Goal: Task Accomplishment & Management: Manage account settings

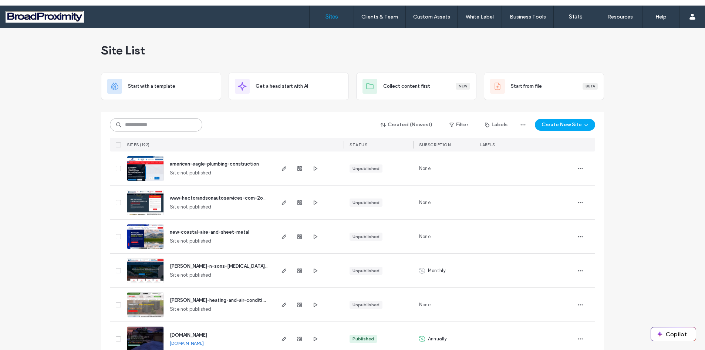
click at [160, 124] on input at bounding box center [156, 124] width 93 height 13
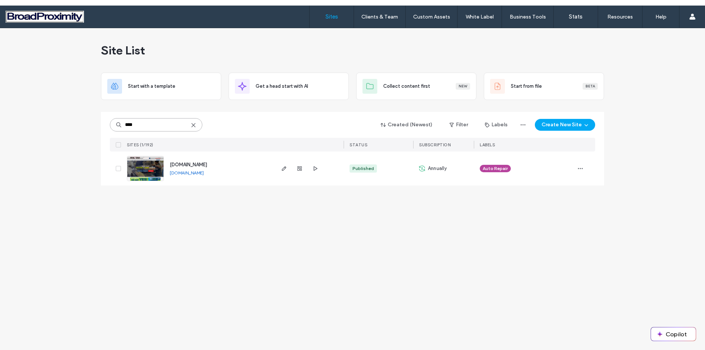
type input "****"
click at [134, 166] on img at bounding box center [145, 181] width 36 height 50
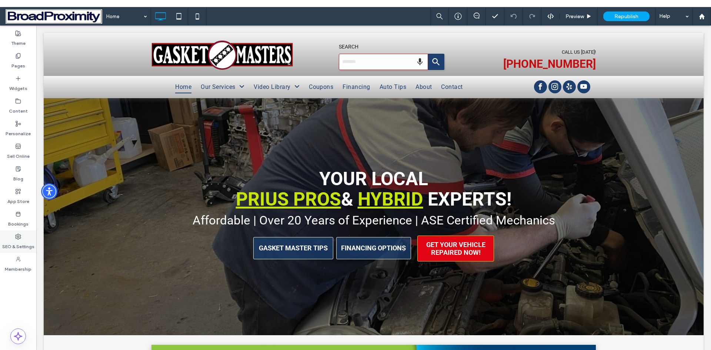
click at [16, 241] on label "SEO & Settings" at bounding box center [18, 244] width 32 height 10
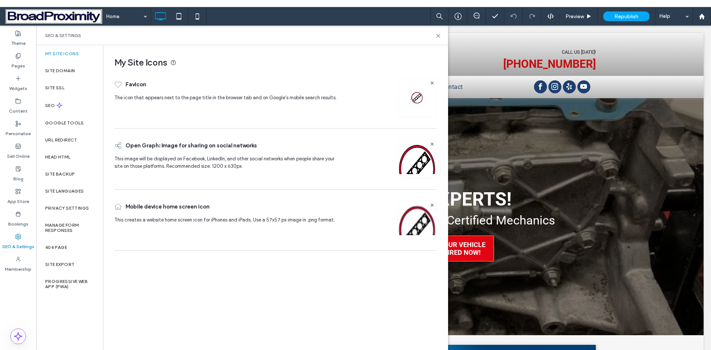
click at [65, 138] on label "URL Redirect" at bounding box center [61, 139] width 32 height 5
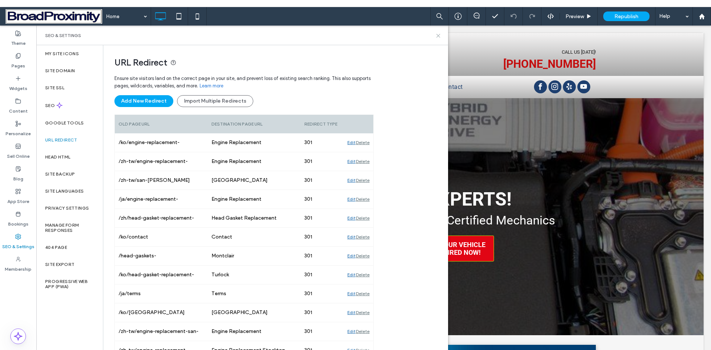
drag, startPoint x: 438, startPoint y: 36, endPoint x: 400, endPoint y: 10, distance: 45.6
click at [438, 36] on use at bounding box center [437, 35] width 3 height 3
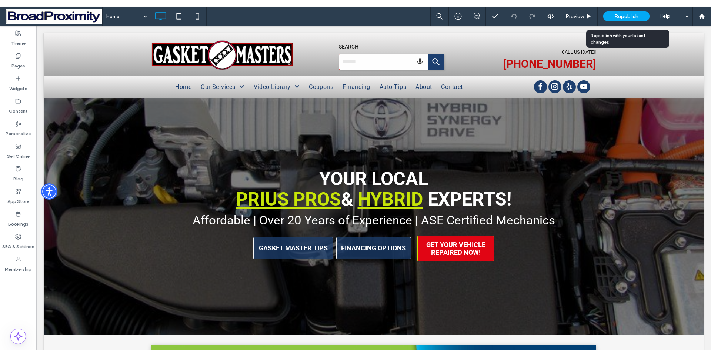
click at [620, 16] on span "Republish" at bounding box center [626, 16] width 24 height 6
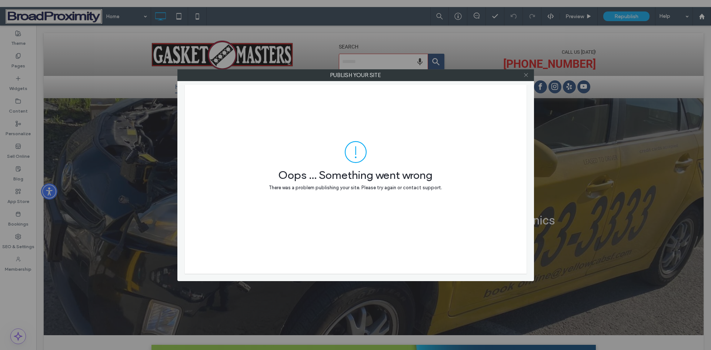
click at [524, 76] on icon at bounding box center [526, 75] width 6 height 6
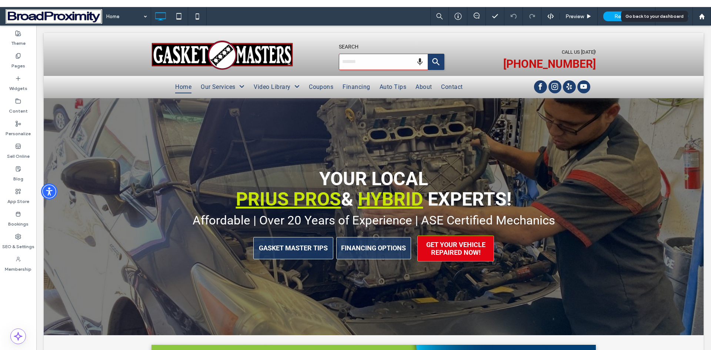
drag, startPoint x: 702, startPoint y: 17, endPoint x: 683, endPoint y: 10, distance: 19.7
click at [701, 17] on use at bounding box center [701, 16] width 6 height 6
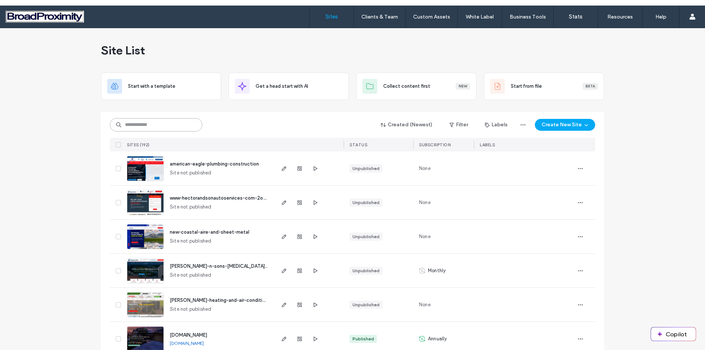
click at [153, 123] on input at bounding box center [156, 124] width 93 height 13
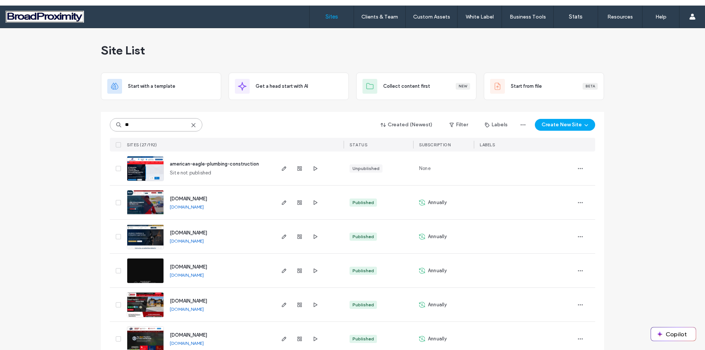
type input "**"
click at [147, 237] on img at bounding box center [145, 249] width 36 height 50
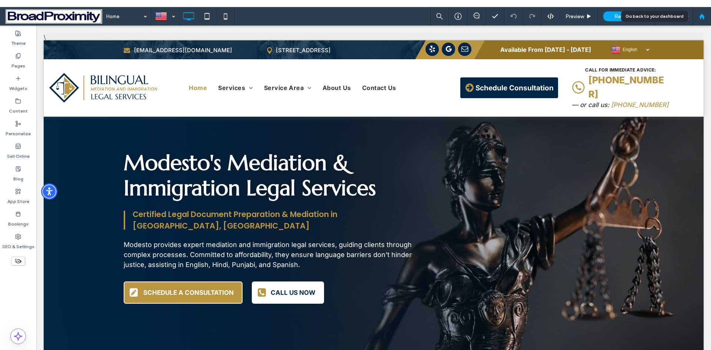
click at [700, 17] on use at bounding box center [701, 16] width 6 height 6
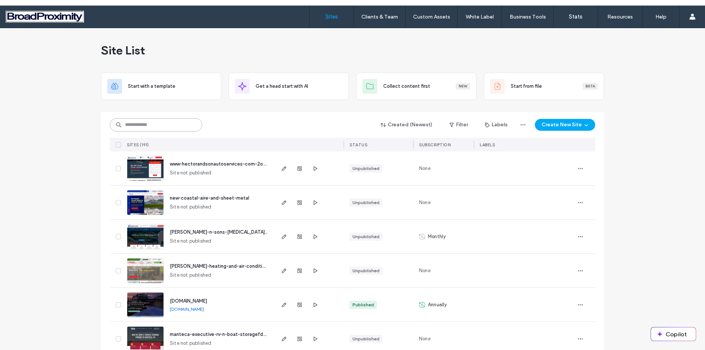
click at [160, 125] on input at bounding box center [156, 124] width 93 height 13
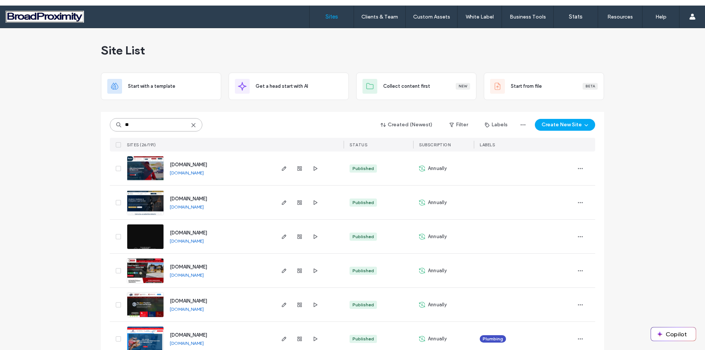
type input "**"
click at [144, 195] on img at bounding box center [145, 215] width 36 height 50
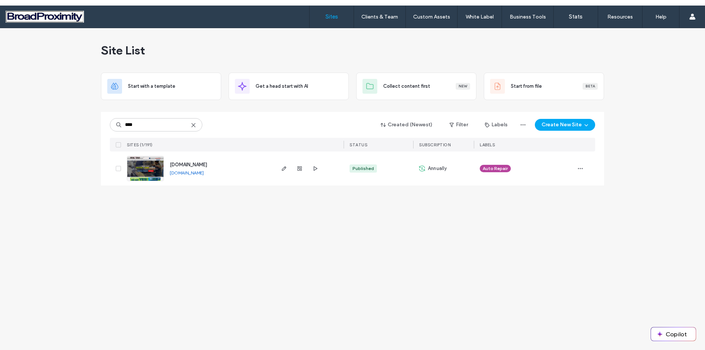
type input "****"
click at [151, 168] on img at bounding box center [145, 181] width 36 height 50
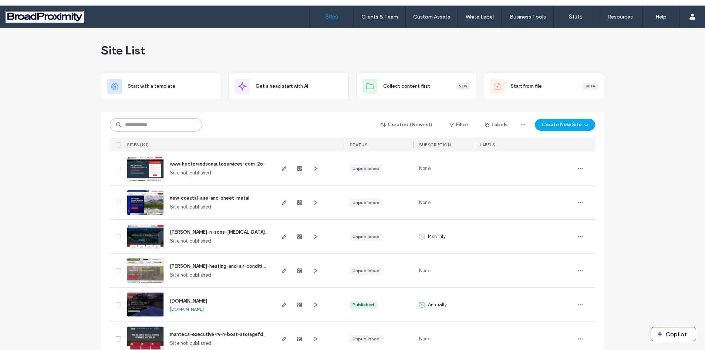
click at [155, 118] on input at bounding box center [156, 124] width 93 height 13
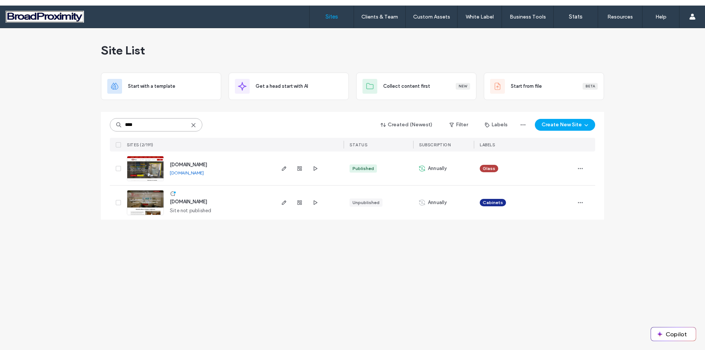
type input "****"
click at [149, 162] on img at bounding box center [145, 181] width 36 height 50
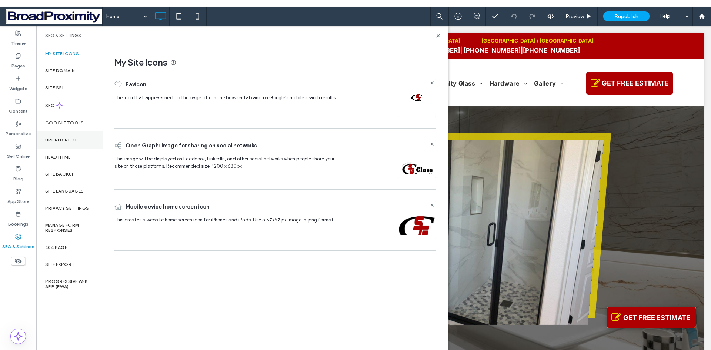
click at [59, 137] on label "URL Redirect" at bounding box center [61, 139] width 32 height 5
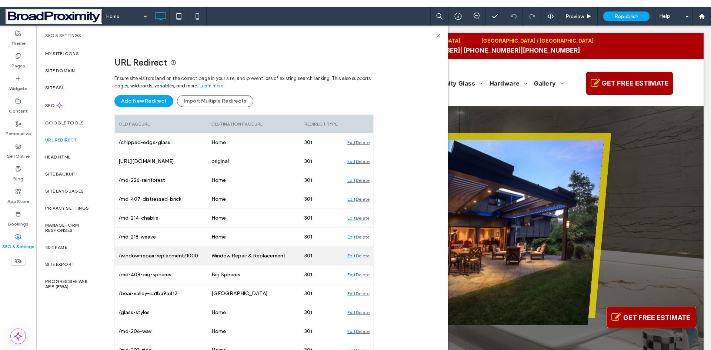
click at [360, 255] on div "Delete" at bounding box center [363, 255] width 14 height 19
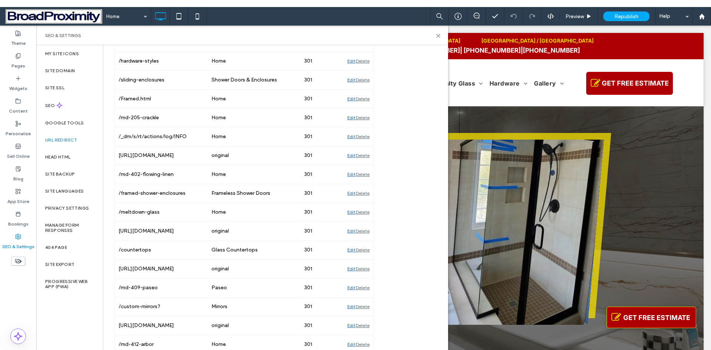
scroll to position [481, 0]
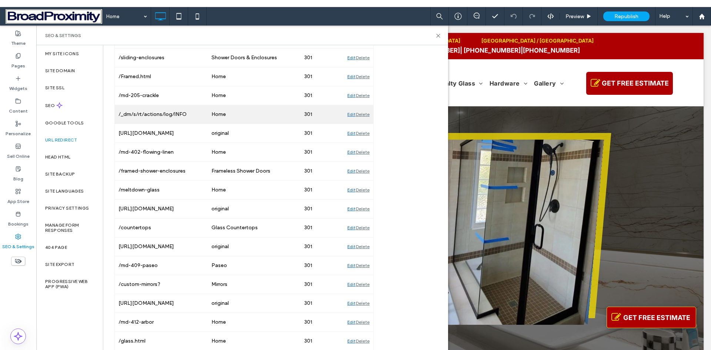
click at [360, 114] on div "Delete" at bounding box center [363, 114] width 14 height 19
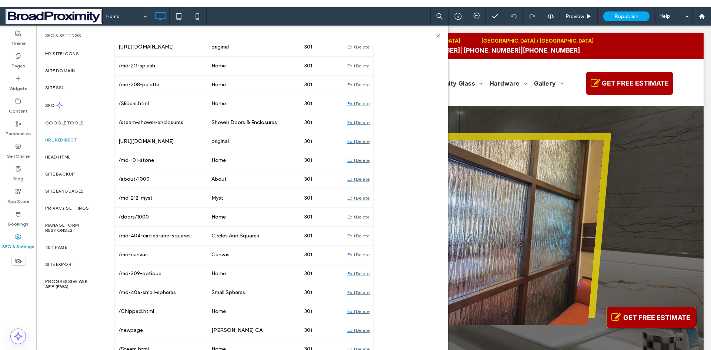
scroll to position [925, 0]
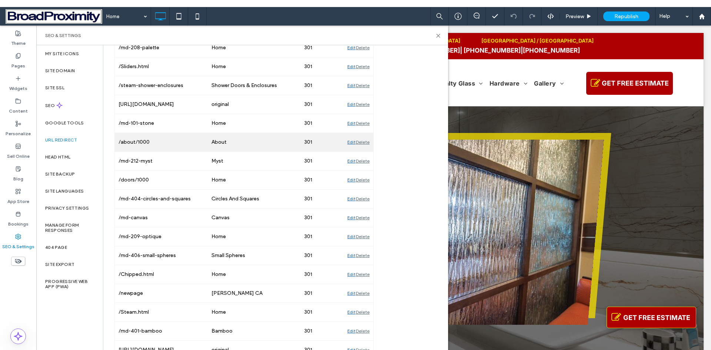
click at [362, 141] on div "Delete" at bounding box center [363, 142] width 14 height 19
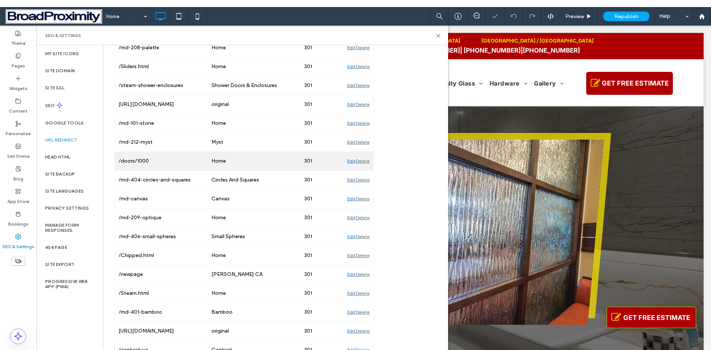
click at [363, 160] on div "Delete" at bounding box center [363, 161] width 14 height 19
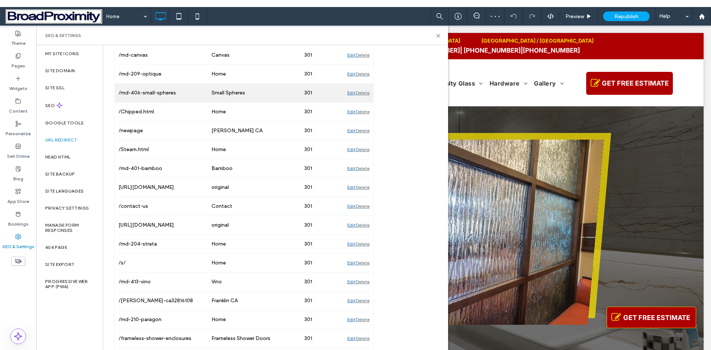
scroll to position [1073, 0]
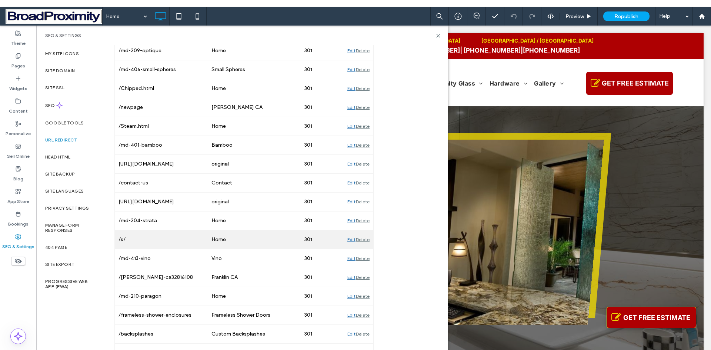
click at [362, 240] on div "Delete" at bounding box center [363, 239] width 14 height 19
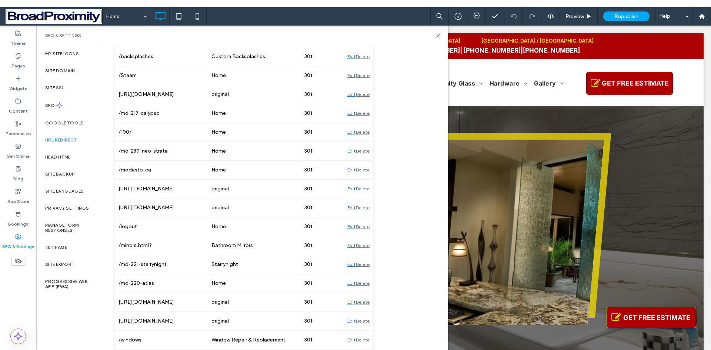
scroll to position [1332, 0]
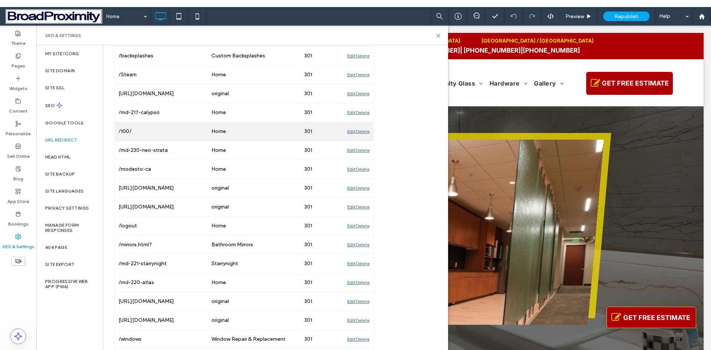
click at [364, 130] on div "Delete" at bounding box center [363, 131] width 14 height 19
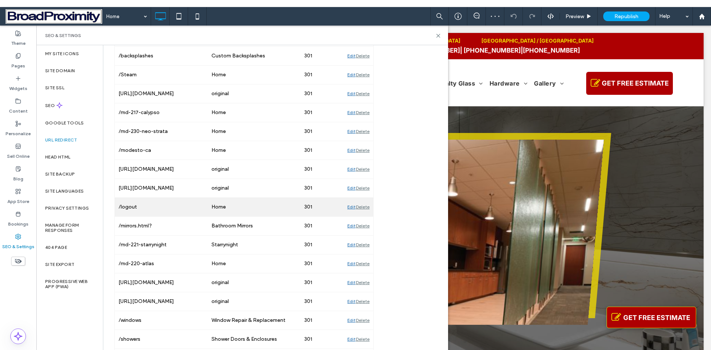
click at [363, 209] on div "Delete" at bounding box center [363, 207] width 14 height 19
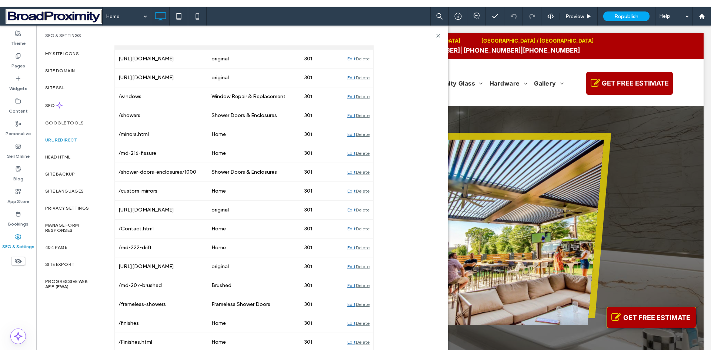
scroll to position [1591, 0]
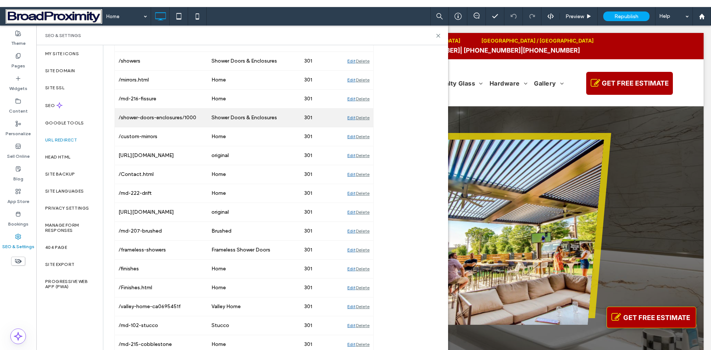
click at [365, 117] on div "Delete" at bounding box center [363, 117] width 14 height 19
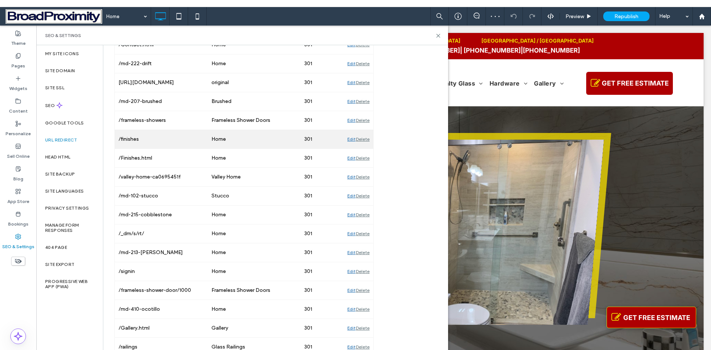
scroll to position [1702, 0]
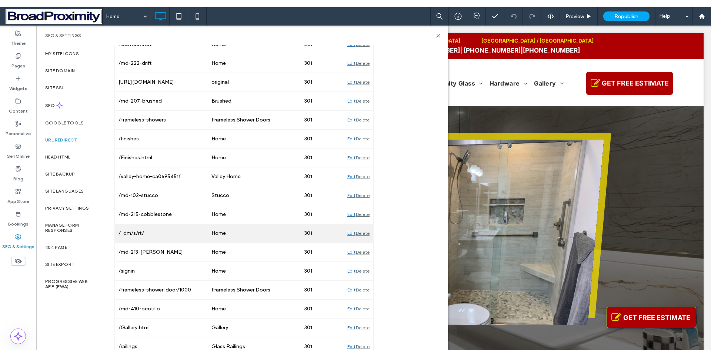
click at [361, 233] on div "Delete" at bounding box center [363, 233] width 14 height 19
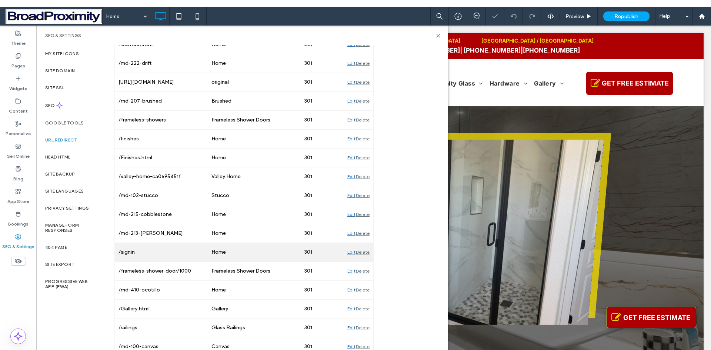
click at [365, 254] on div "Delete" at bounding box center [363, 252] width 14 height 19
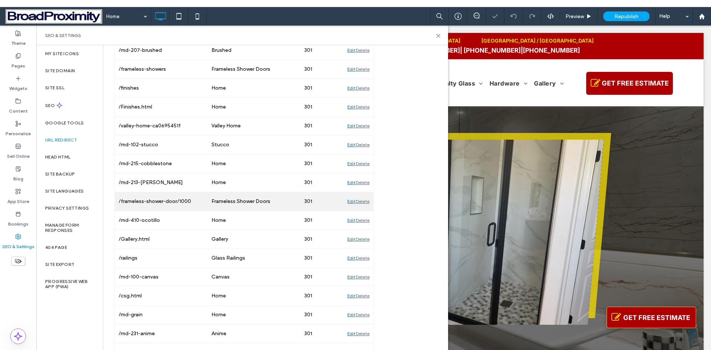
scroll to position [1759, 0]
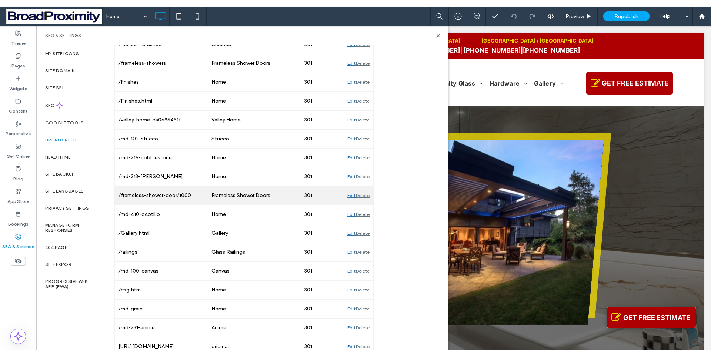
click at [363, 195] on div "Delete" at bounding box center [363, 195] width 14 height 19
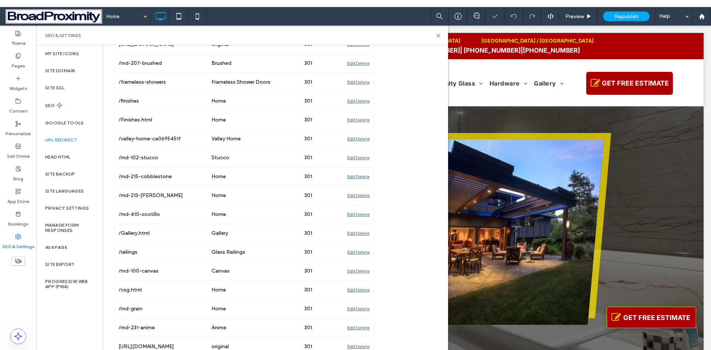
scroll to position [1740, 0]
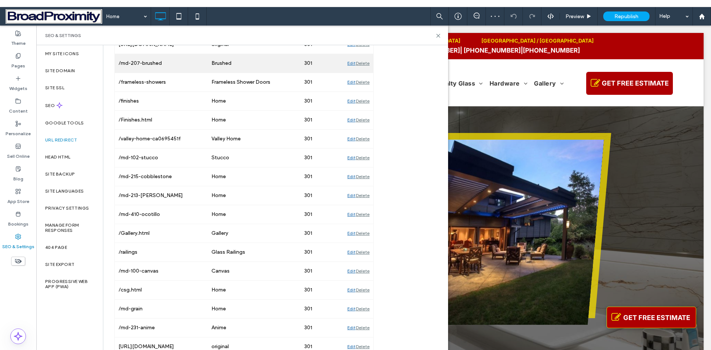
click at [221, 63] on div "Brushed" at bounding box center [254, 63] width 93 height 19
drag, startPoint x: 231, startPoint y: 63, endPoint x: 220, endPoint y: 63, distance: 10.7
click at [220, 63] on div "Brushed" at bounding box center [254, 63] width 93 height 19
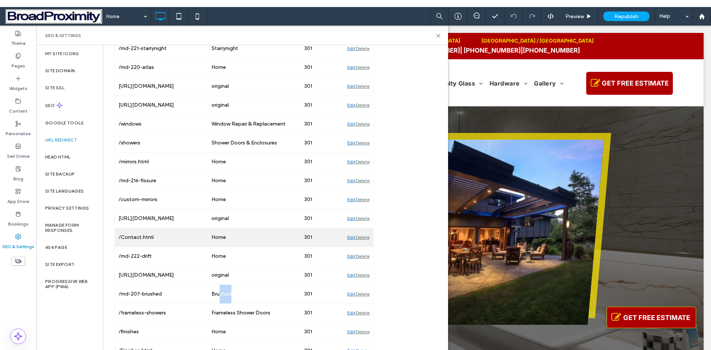
scroll to position [1481, 0]
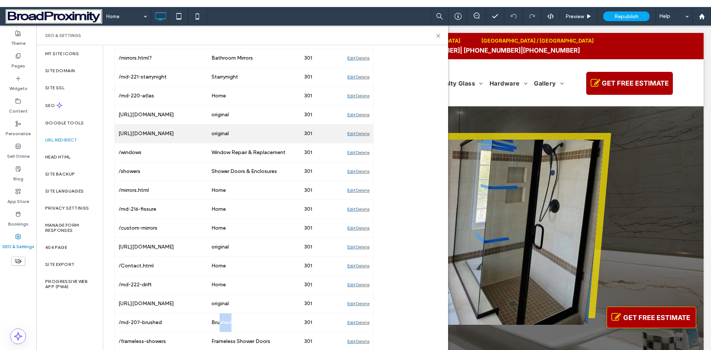
click at [352, 132] on div "Edit" at bounding box center [351, 133] width 8 height 19
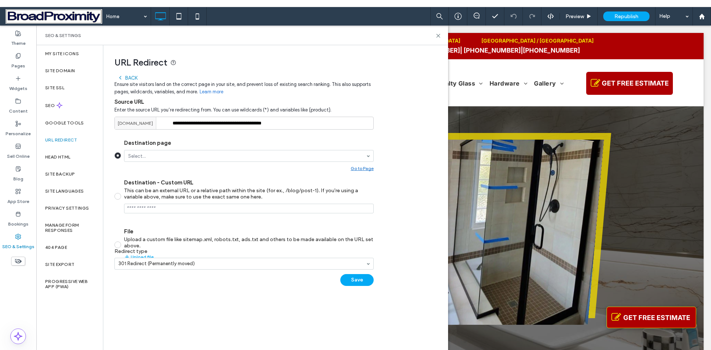
scroll to position [0, 0]
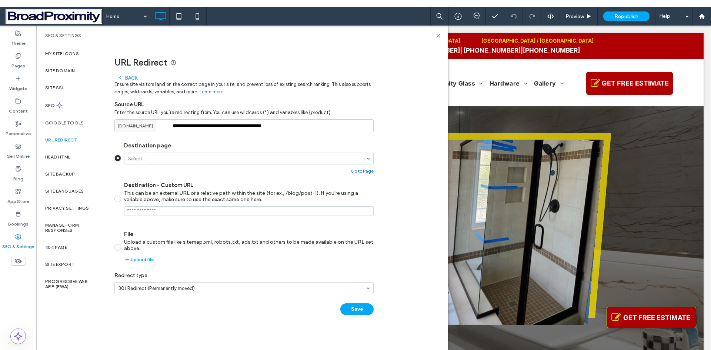
click at [127, 77] on div "Back" at bounding box center [127, 78] width 20 height 6
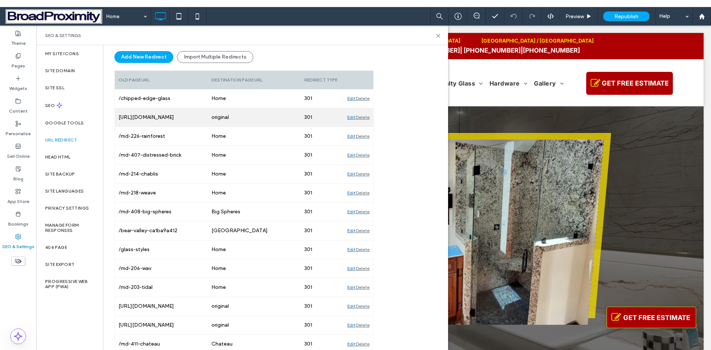
scroll to position [74, 0]
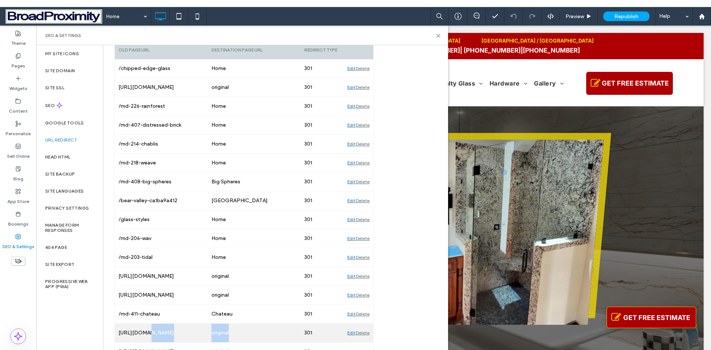
drag, startPoint x: 220, startPoint y: 333, endPoint x: 175, endPoint y: 331, distance: 45.2
click at [175, 331] on div "http://fhc-usa.com/pub/catalog/architectural/FAH23R.html original 301 Edit Dele…" at bounding box center [244, 332] width 258 height 19
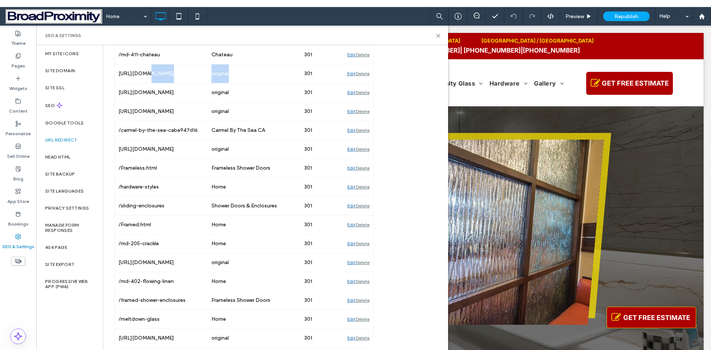
scroll to position [370, 0]
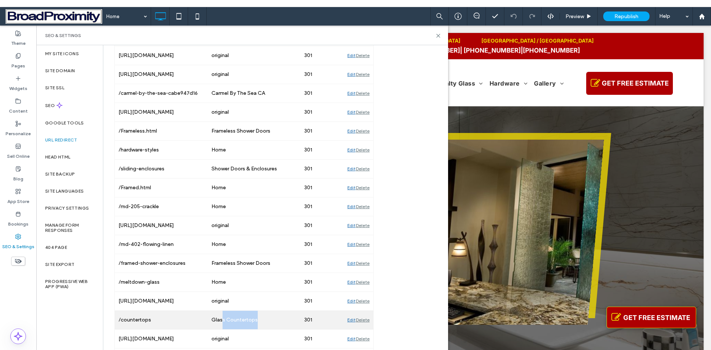
drag, startPoint x: 266, startPoint y: 316, endPoint x: 221, endPoint y: 316, distance: 45.1
click at [221, 316] on div "Glass Countertops" at bounding box center [254, 319] width 93 height 19
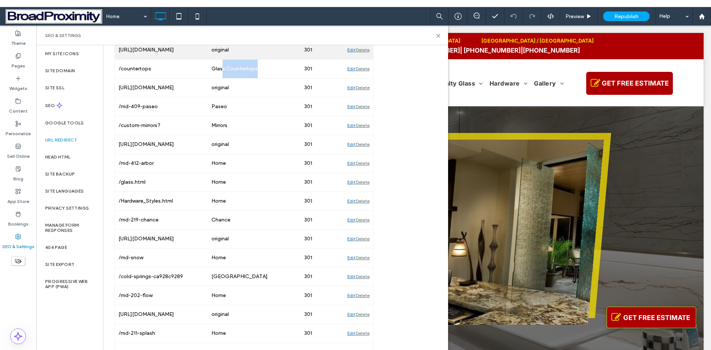
scroll to position [629, 0]
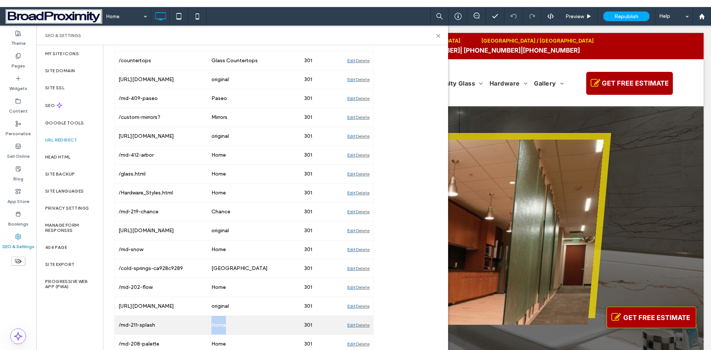
drag, startPoint x: 254, startPoint y: 326, endPoint x: 186, endPoint y: 323, distance: 67.8
click at [186, 323] on div "/md-211-splash Home 301 Edit Delete" at bounding box center [244, 325] width 258 height 19
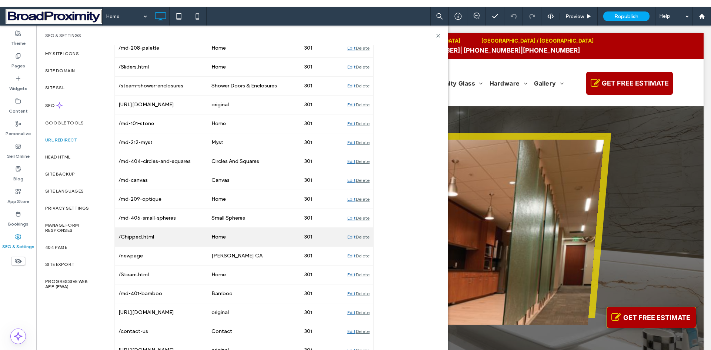
scroll to position [925, 0]
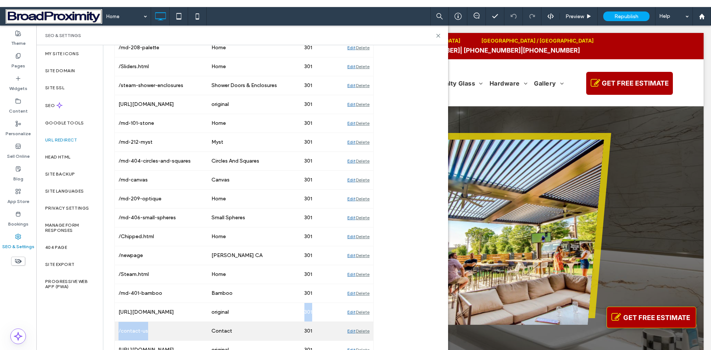
drag, startPoint x: 263, startPoint y: 315, endPoint x: 212, endPoint y: 328, distance: 52.8
click at [212, 328] on div "/chipped-edge-glass Home 301 Edit Delete http://irp.cdn-website.com/682f2820/fi…" at bounding box center [244, 189] width 258 height 1963
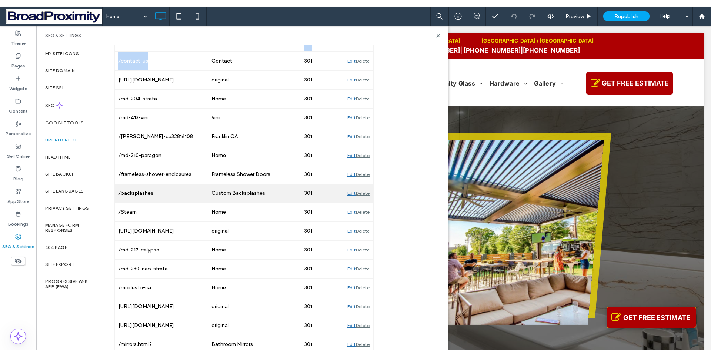
scroll to position [1221, 0]
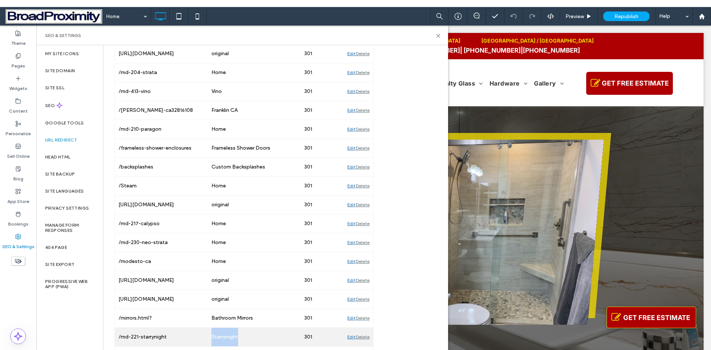
drag, startPoint x: 256, startPoint y: 340, endPoint x: 212, endPoint y: 339, distance: 43.3
click at [212, 339] on div "Starrynight" at bounding box center [254, 336] width 93 height 19
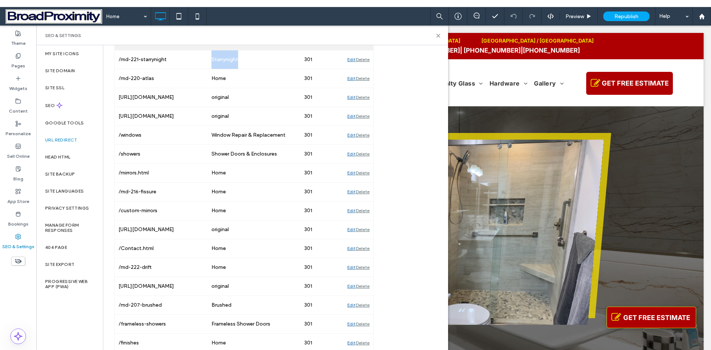
scroll to position [1517, 0]
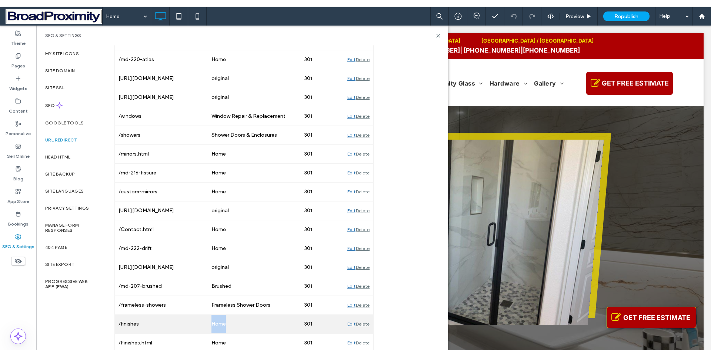
drag, startPoint x: 231, startPoint y: 322, endPoint x: 201, endPoint y: 324, distance: 30.0
click at [202, 324] on div "/finishes Home 301 Edit Delete" at bounding box center [244, 324] width 258 height 19
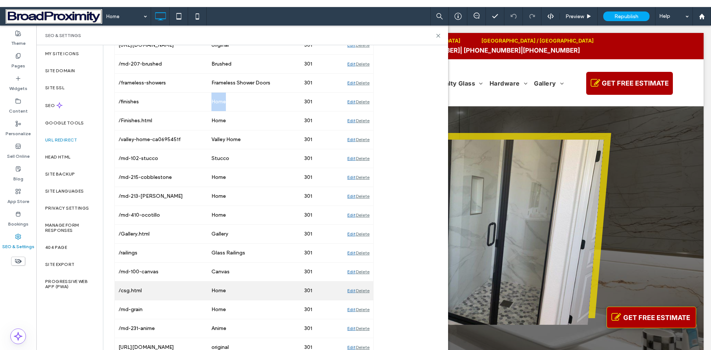
scroll to position [1740, 0]
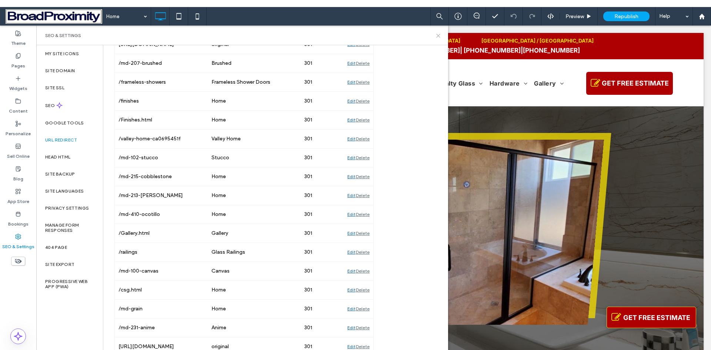
click at [438, 36] on use at bounding box center [437, 35] width 3 height 3
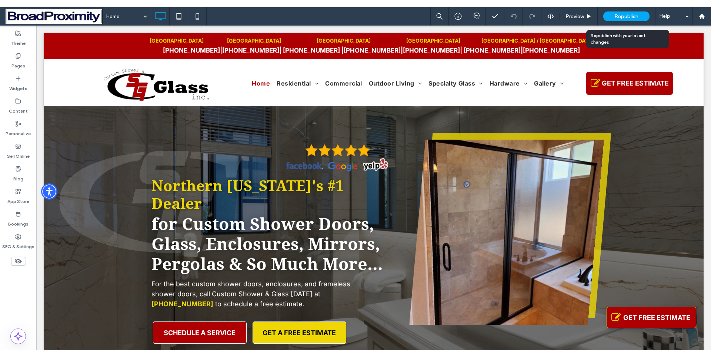
click at [619, 14] on span "Republish" at bounding box center [626, 16] width 24 height 6
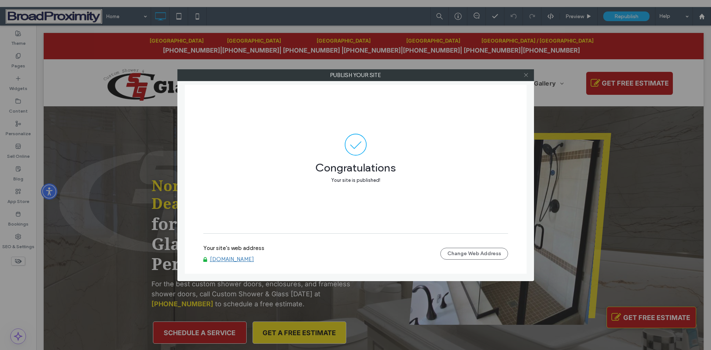
click at [525, 75] on icon at bounding box center [526, 75] width 6 height 6
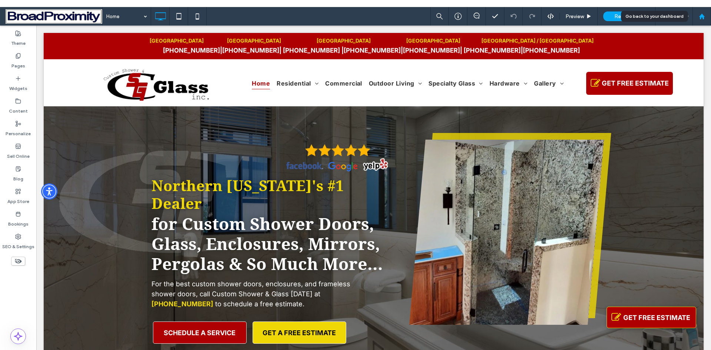
click at [699, 17] on use at bounding box center [701, 16] width 6 height 6
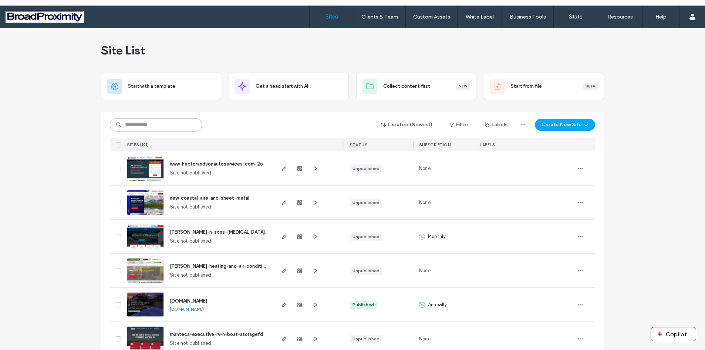
click at [133, 127] on input at bounding box center [156, 124] width 93 height 13
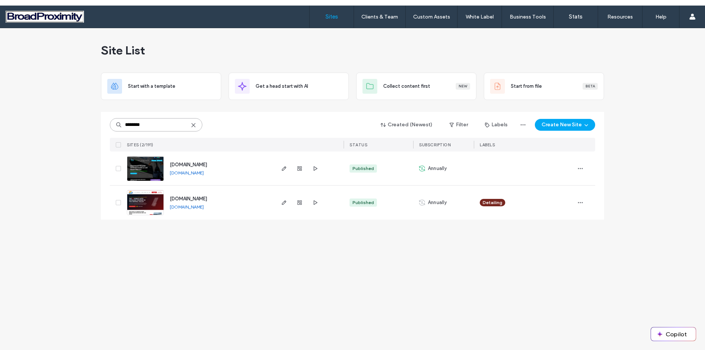
type input "********"
click at [148, 201] on img at bounding box center [145, 215] width 36 height 50
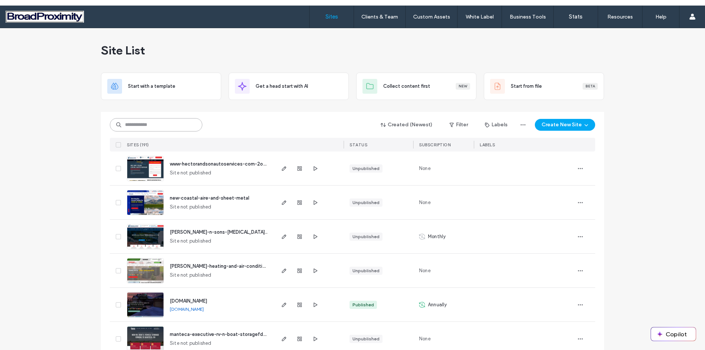
click at [174, 124] on input at bounding box center [156, 124] width 93 height 13
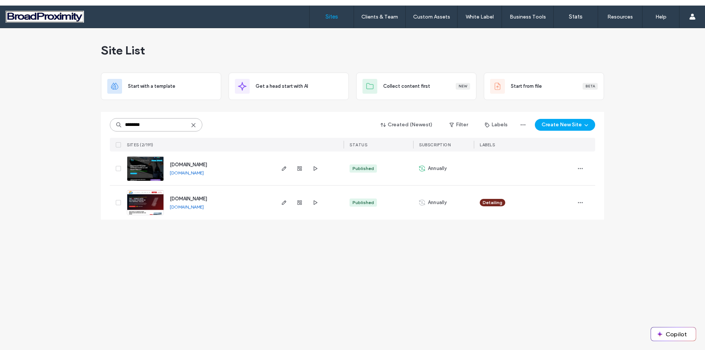
type input "********"
click at [148, 171] on img at bounding box center [145, 181] width 36 height 50
type input "********"
click at [142, 198] on img at bounding box center [145, 215] width 36 height 50
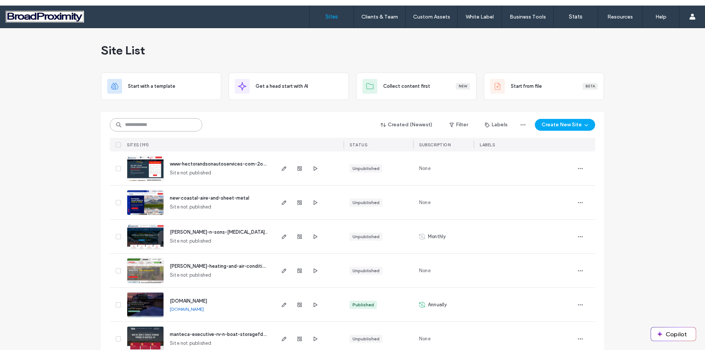
click at [145, 125] on input at bounding box center [156, 124] width 93 height 13
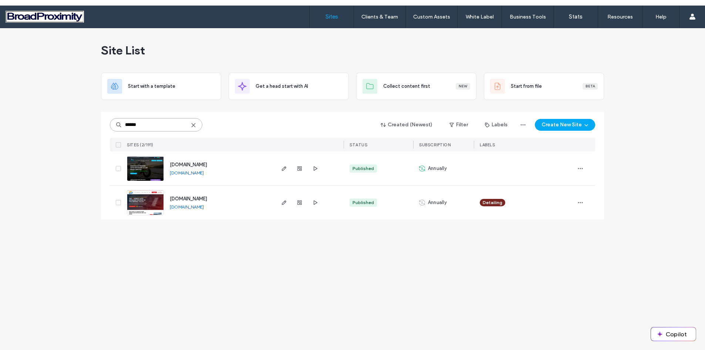
type input "******"
click at [145, 197] on img at bounding box center [145, 215] width 36 height 50
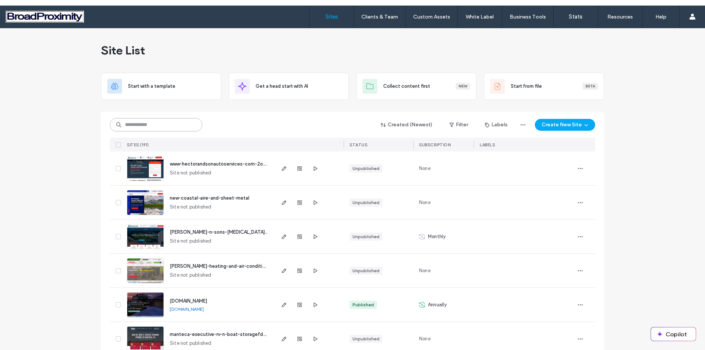
click at [157, 118] on input at bounding box center [156, 124] width 93 height 13
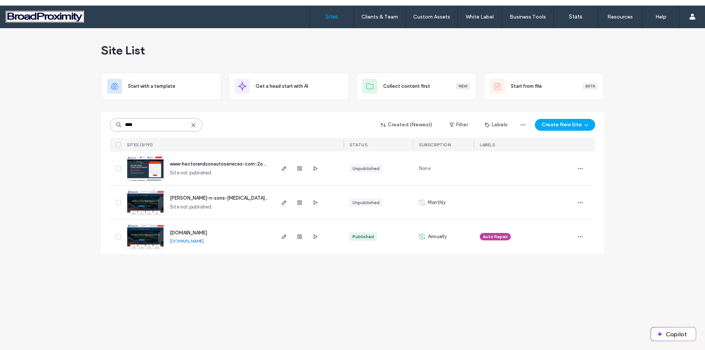
type input "****"
click at [144, 234] on img at bounding box center [145, 249] width 36 height 50
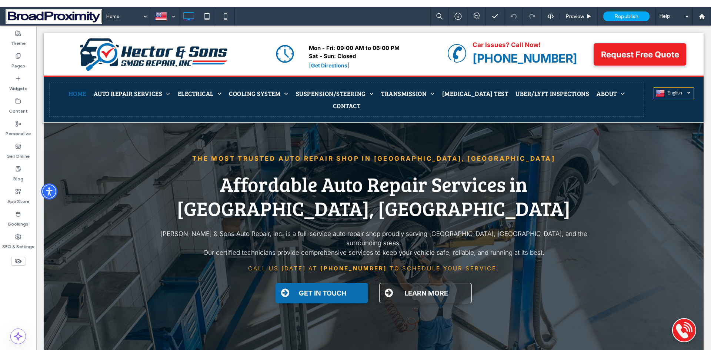
click at [16, 64] on label "Pages" at bounding box center [18, 64] width 14 height 10
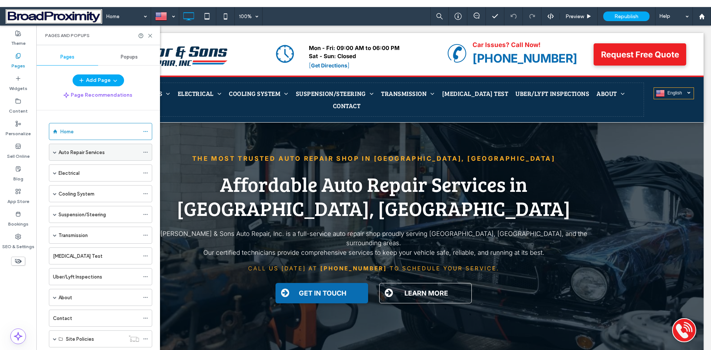
click at [56, 153] on span at bounding box center [55, 152] width 4 height 4
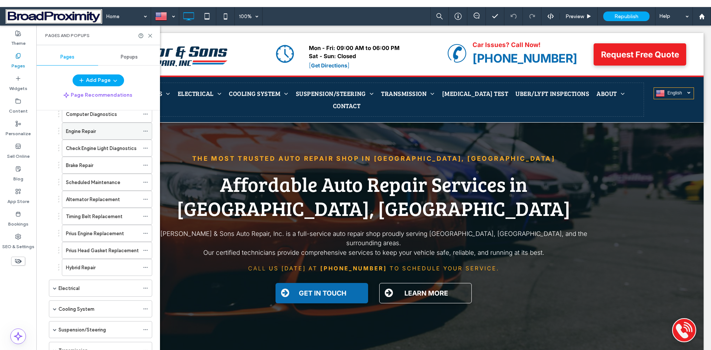
scroll to position [74, 0]
click at [20, 241] on label "SEO & Settings" at bounding box center [18, 244] width 32 height 10
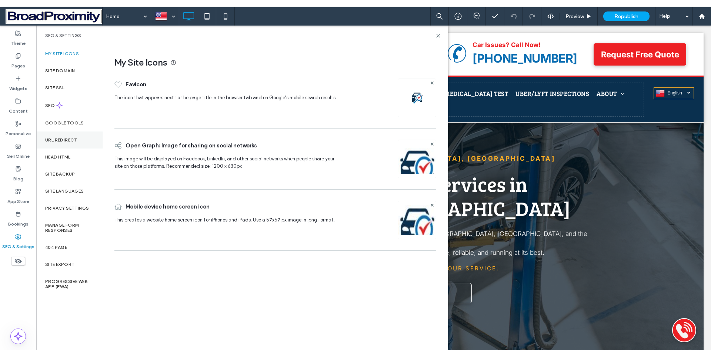
click at [61, 139] on label "URL Redirect" at bounding box center [61, 139] width 32 height 5
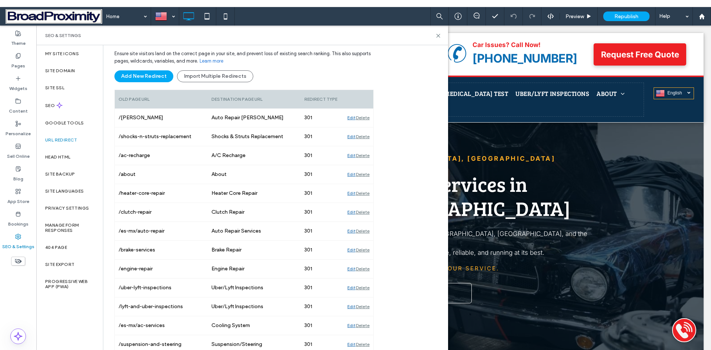
scroll to position [0, 0]
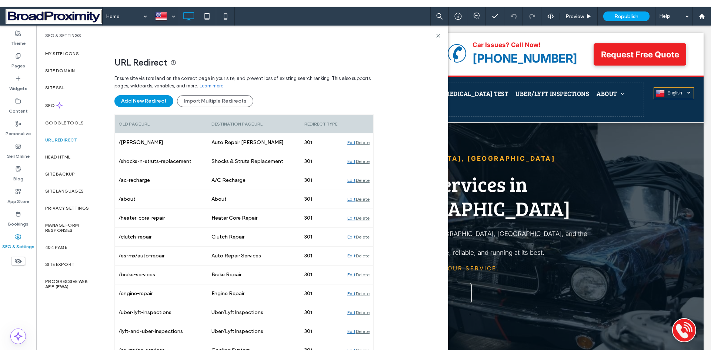
click at [148, 101] on button "Add New Redirect" at bounding box center [143, 101] width 59 height 12
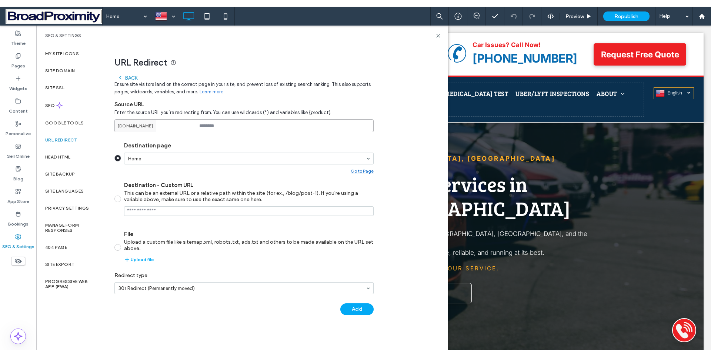
click at [221, 124] on input at bounding box center [243, 125] width 259 height 13
paste input "**********"
type input "**********"
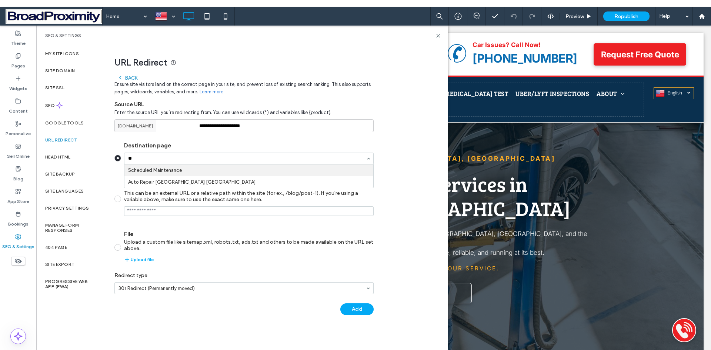
type input "***"
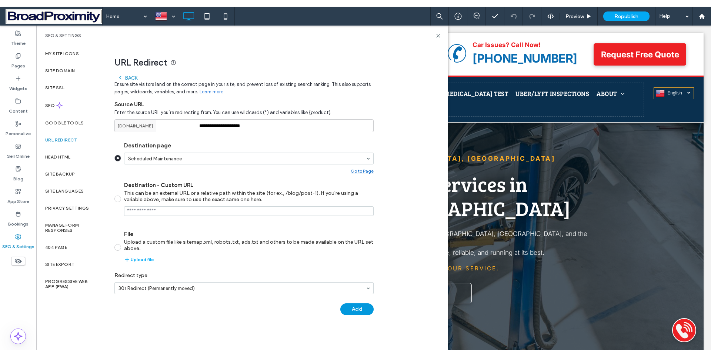
click at [366, 313] on button "Add" at bounding box center [356, 309] width 33 height 12
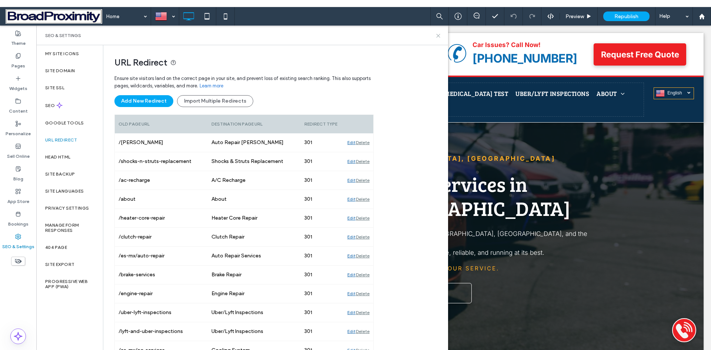
click at [436, 36] on icon at bounding box center [438, 36] width 6 height 6
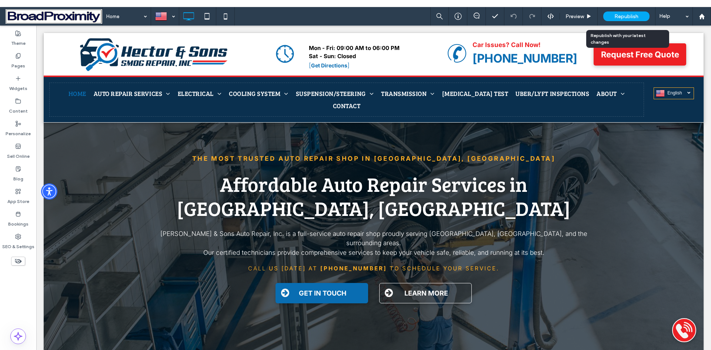
click at [618, 16] on span "Republish" at bounding box center [626, 16] width 24 height 6
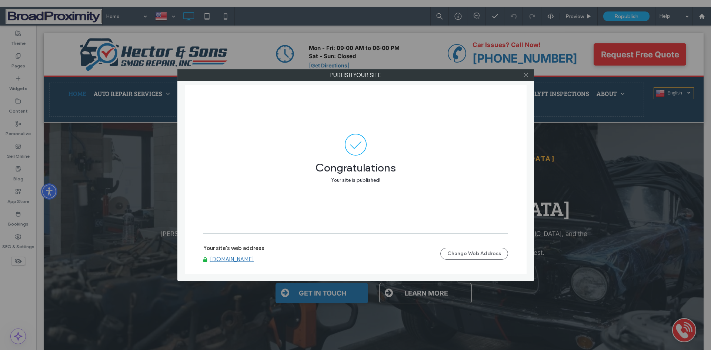
click at [524, 74] on icon at bounding box center [526, 75] width 6 height 6
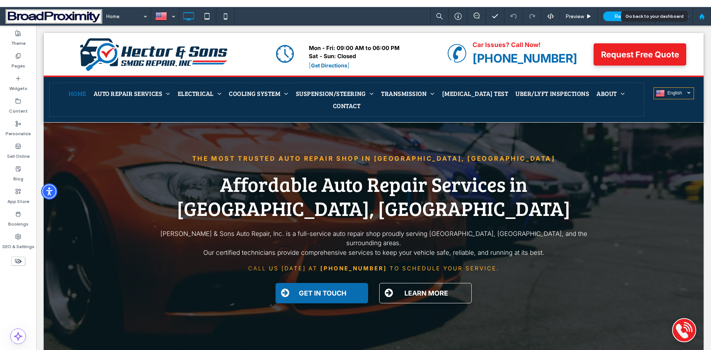
click at [699, 16] on use at bounding box center [701, 16] width 6 height 6
